Goal: Information Seeking & Learning: Learn about a topic

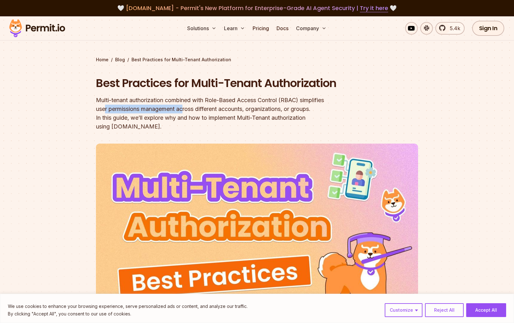
drag, startPoint x: 105, startPoint y: 125, endPoint x: 190, endPoint y: 125, distance: 85.5
click at [190, 125] on div "Multi-tenant authorization combined with Role-Based Access Control (RBAC) simpl…" at bounding box center [217, 113] width 242 height 35
click at [199, 125] on div "Multi-tenant authorization combined with Role-Based Access Control (RBAC) simpl…" at bounding box center [217, 113] width 242 height 35
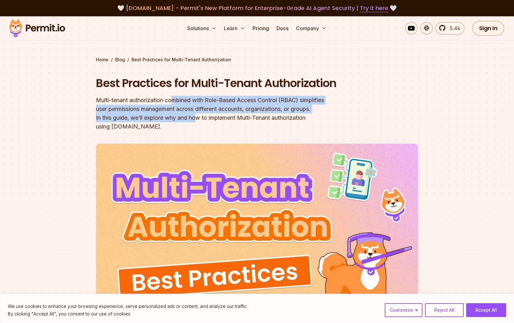
drag, startPoint x: 180, startPoint y: 132, endPoint x: 166, endPoint y: 118, distance: 20.2
click at [175, 118] on div "Multi-tenant authorization combined with Role-Based Access Control (RBAC) simpl…" at bounding box center [217, 113] width 242 height 35
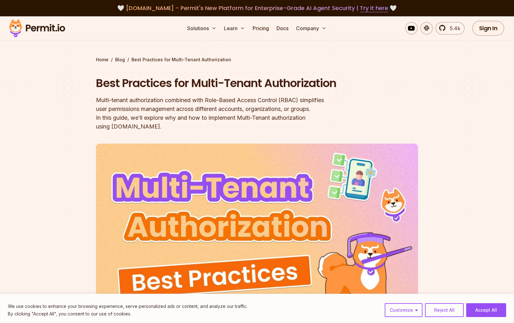
drag, startPoint x: 164, startPoint y: 118, endPoint x: 156, endPoint y: 119, distance: 8.5
click at [164, 118] on div "Multi-tenant authorization combined with Role-Based Access Control (RBAC) simpl…" at bounding box center [217, 113] width 242 height 35
drag, startPoint x: 115, startPoint y: 118, endPoint x: 130, endPoint y: 135, distance: 22.1
click at [128, 131] on div "Multi-tenant authorization combined with Role-Based Access Control (RBAC) simpl…" at bounding box center [217, 113] width 242 height 35
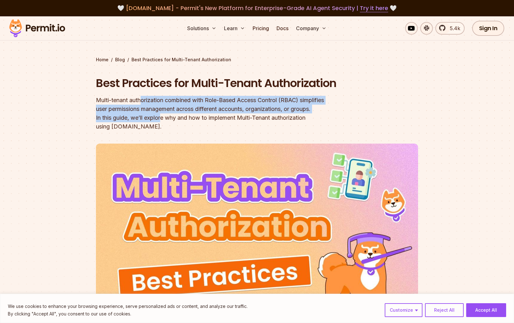
drag, startPoint x: 145, startPoint y: 131, endPoint x: 141, endPoint y: 119, distance: 13.0
click at [142, 119] on div "Multi-tenant authorization combined with Role-Based Access Control (RBAC) simpl…" at bounding box center [217, 113] width 242 height 35
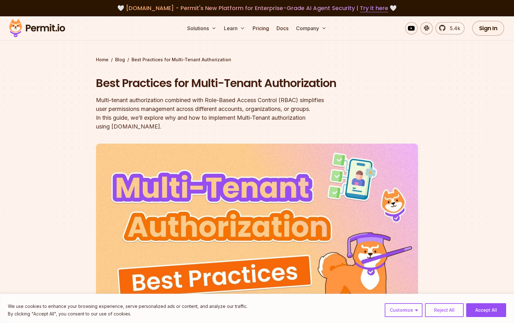
click at [136, 119] on div "Multi-tenant authorization combined with Role-Based Access Control (RBAC) simpl…" at bounding box center [217, 113] width 242 height 35
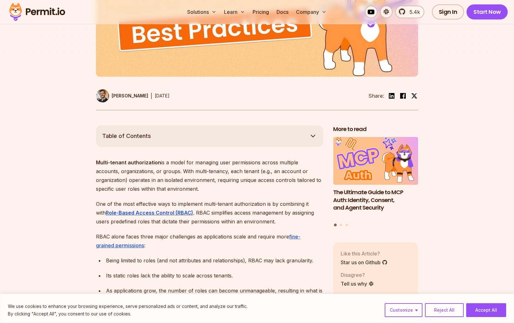
scroll to position [282, 0]
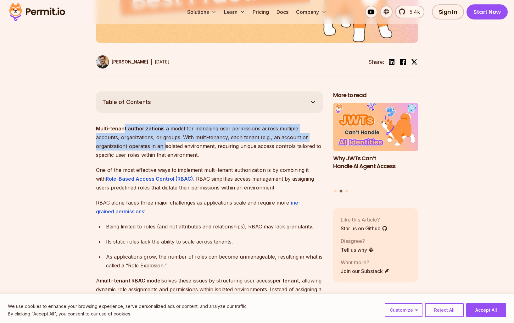
drag, startPoint x: 124, startPoint y: 136, endPoint x: 132, endPoint y: 149, distance: 15.5
click at [131, 149] on p "Multi-tenant authorization is a model for managing user permissions across mult…" at bounding box center [209, 141] width 227 height 35
drag, startPoint x: 139, startPoint y: 155, endPoint x: 138, endPoint y: 139, distance: 16.4
click at [138, 139] on p "Multi-tenant authorization is a model for managing user permissions across mult…" at bounding box center [209, 141] width 227 height 35
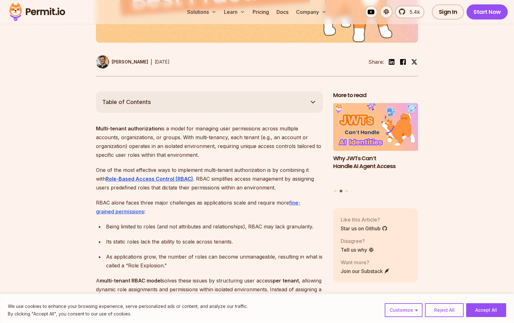
click at [134, 132] on strong "Multi-tenant authorization" at bounding box center [128, 128] width 65 height 6
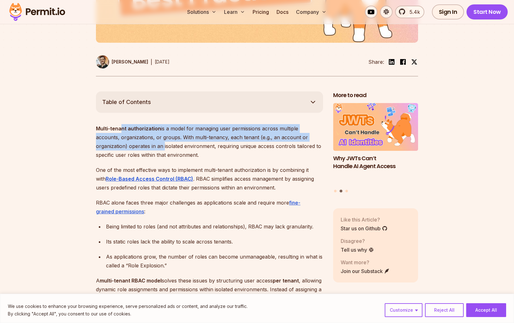
drag, startPoint x: 121, startPoint y: 136, endPoint x: 129, endPoint y: 157, distance: 22.4
click at [129, 157] on p "Multi-tenant authorization is a model for managing user permissions across mult…" at bounding box center [209, 141] width 227 height 35
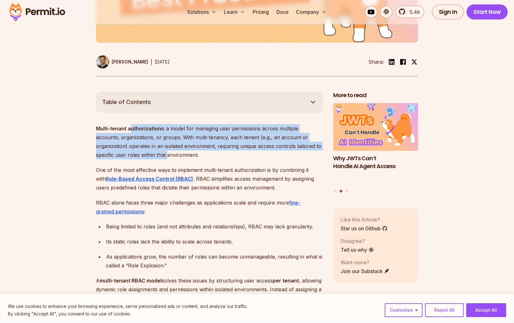
drag, startPoint x: 133, startPoint y: 160, endPoint x: 122, endPoint y: 137, distance: 26.3
click at [129, 139] on p "Multi-tenant authorization is a model for managing user permissions across mult…" at bounding box center [209, 141] width 227 height 35
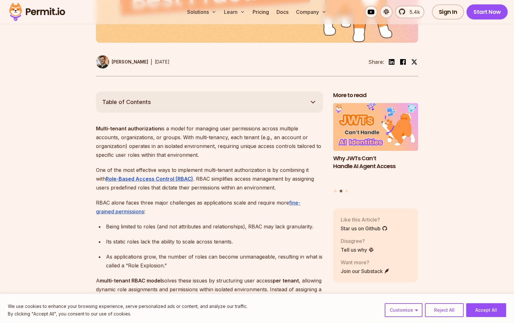
click at [121, 132] on strong "Multi-tenant authorization" at bounding box center [128, 128] width 65 height 6
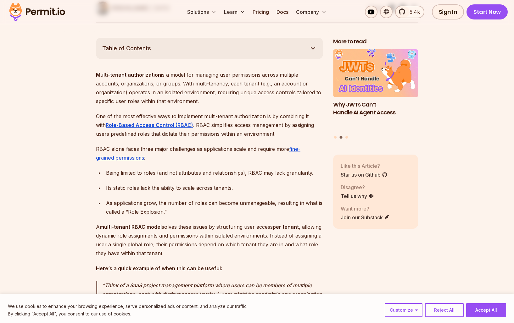
scroll to position [337, 0]
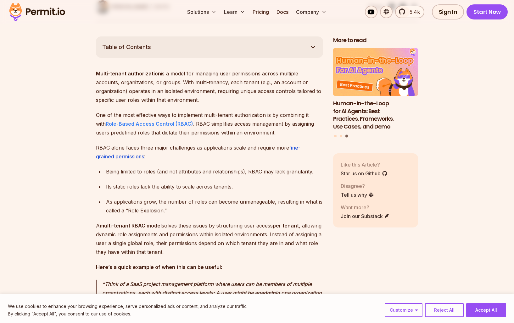
click at [132, 127] on strong "Role-Based Access Control (RBAC)" at bounding box center [149, 124] width 87 height 6
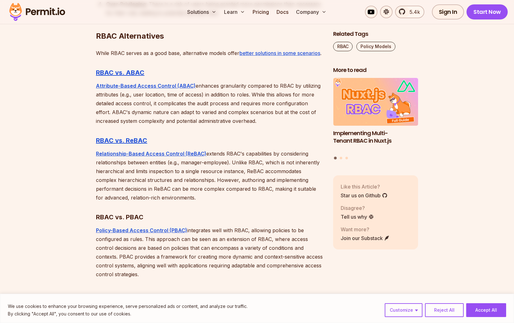
scroll to position [1687, 0]
